Goal: Task Accomplishment & Management: Manage account settings

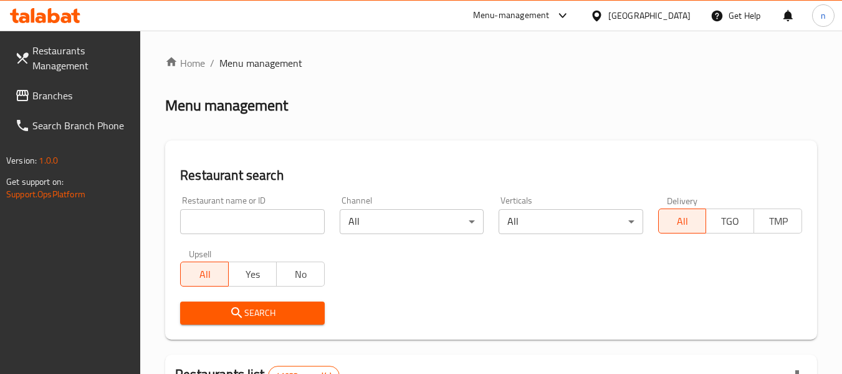
click at [652, 13] on div "[GEOGRAPHIC_DATA]" at bounding box center [650, 16] width 82 height 14
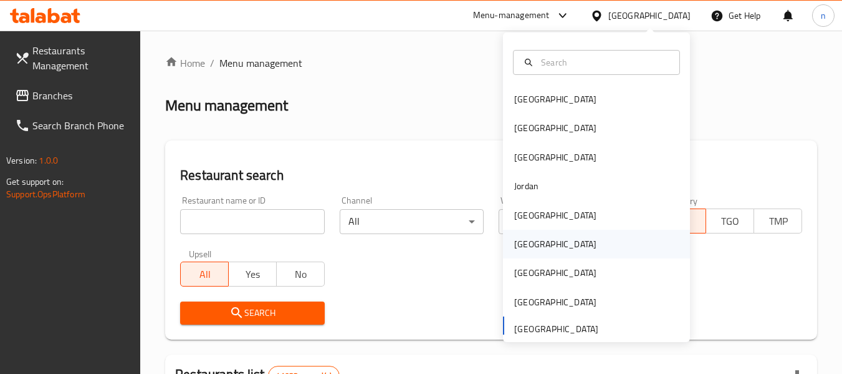
click at [516, 239] on div "[GEOGRAPHIC_DATA]" at bounding box center [555, 244] width 82 height 14
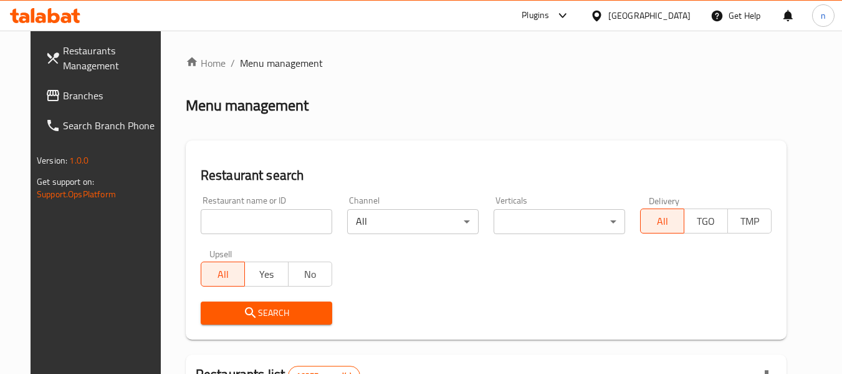
click at [103, 97] on span "Branches" at bounding box center [112, 95] width 99 height 15
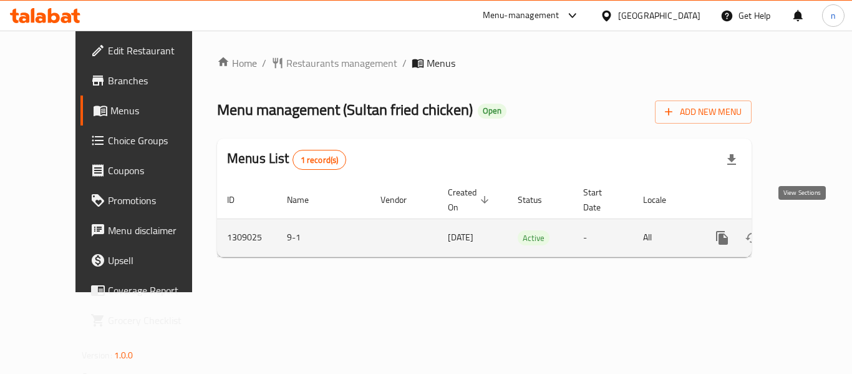
click at [804, 230] on icon "enhanced table" at bounding box center [811, 237] width 15 height 15
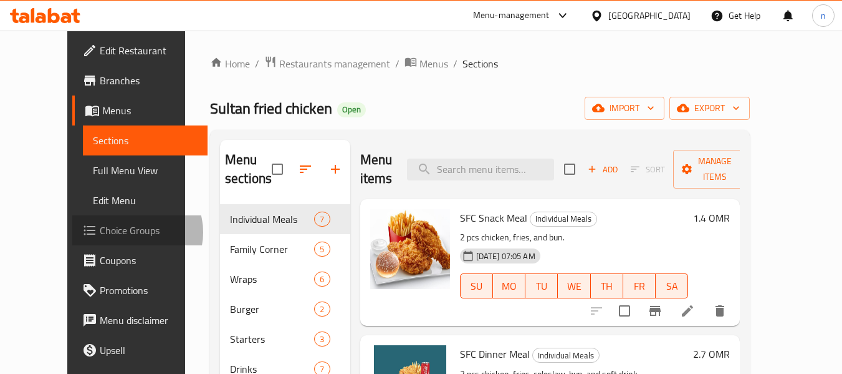
click at [100, 232] on span "Choice Groups" at bounding box center [149, 230] width 99 height 15
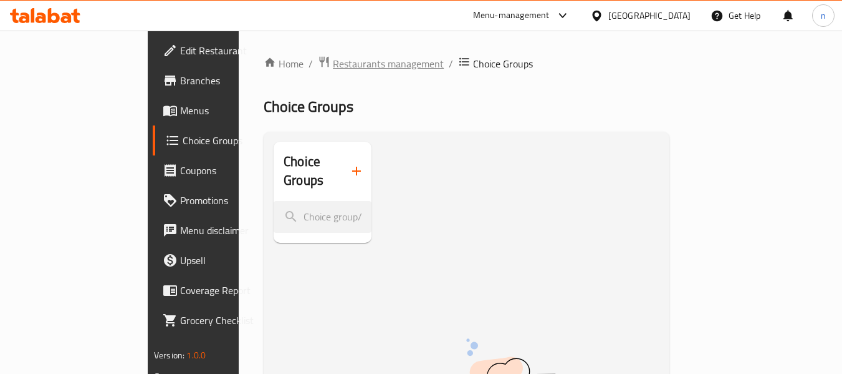
click at [333, 60] on span "Restaurants management" at bounding box center [388, 63] width 111 height 15
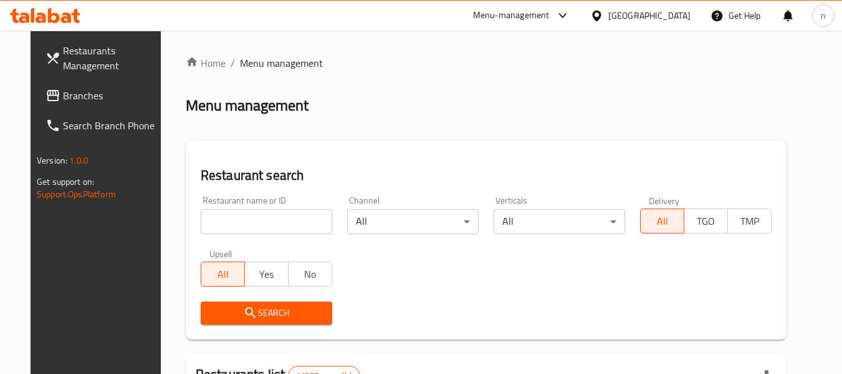
drag, startPoint x: 671, startPoint y: 17, endPoint x: 678, endPoint y: 19, distance: 7.6
click at [671, 17] on div "[GEOGRAPHIC_DATA]" at bounding box center [650, 16] width 82 height 14
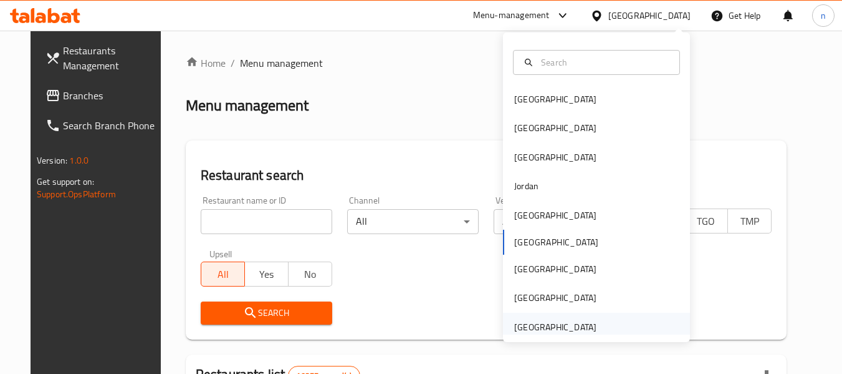
click at [589, 330] on div "[GEOGRAPHIC_DATA]" at bounding box center [555, 326] width 102 height 29
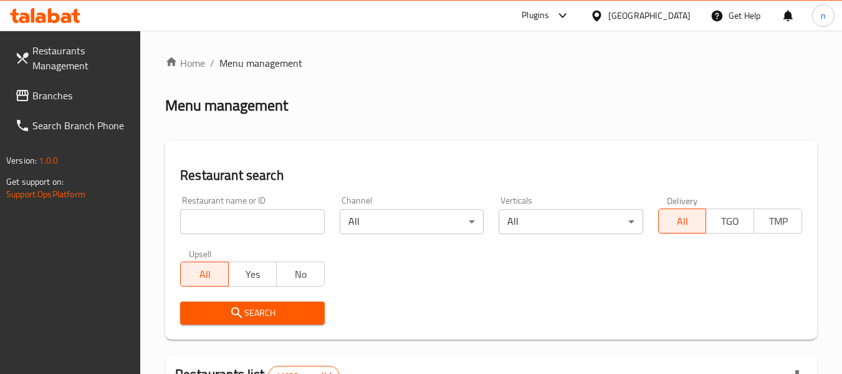
click at [49, 90] on span "Branches" at bounding box center [81, 95] width 99 height 15
